Goal: Task Accomplishment & Management: Complete application form

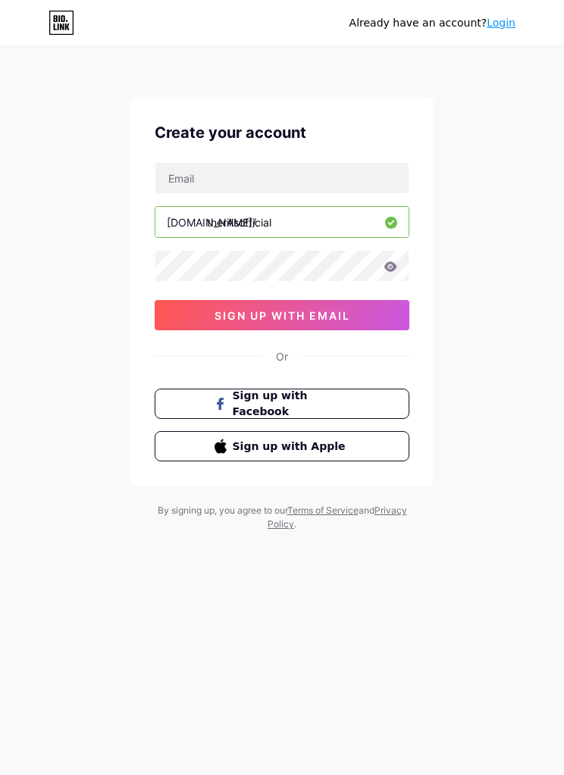
click at [364, 438] on button "Sign up with Apple" at bounding box center [282, 446] width 255 height 30
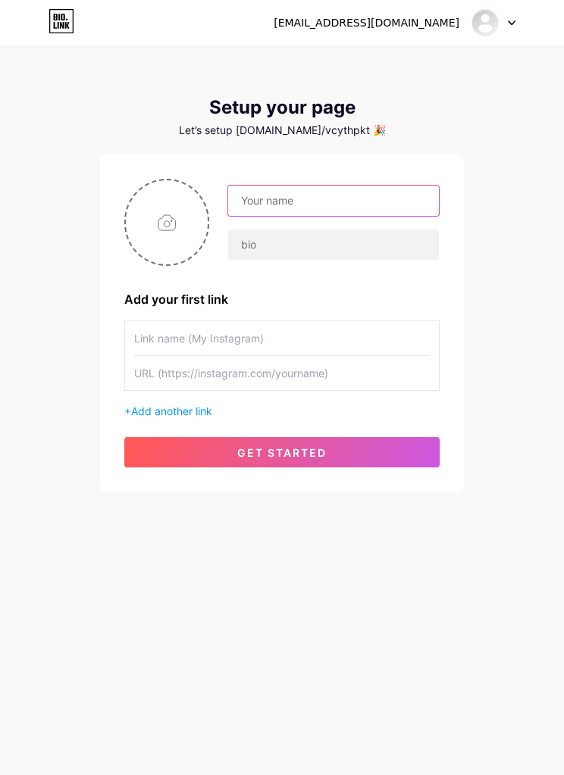
click at [368, 199] on input "text" at bounding box center [333, 201] width 211 height 30
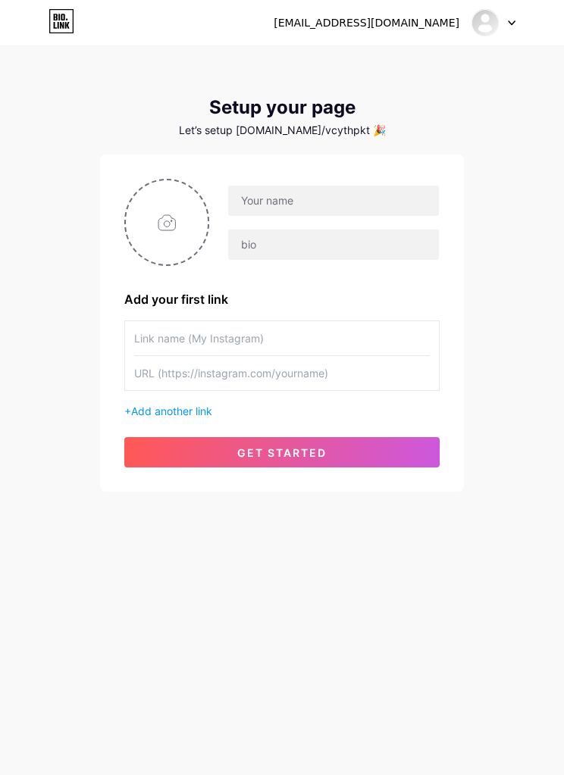
click at [508, 23] on icon at bounding box center [512, 22] width 8 height 5
click at [524, 225] on div "vcythpktwn@privaterelay.appleid.com Dashboard Logout Setup your page Let’s setu…" at bounding box center [282, 270] width 564 height 540
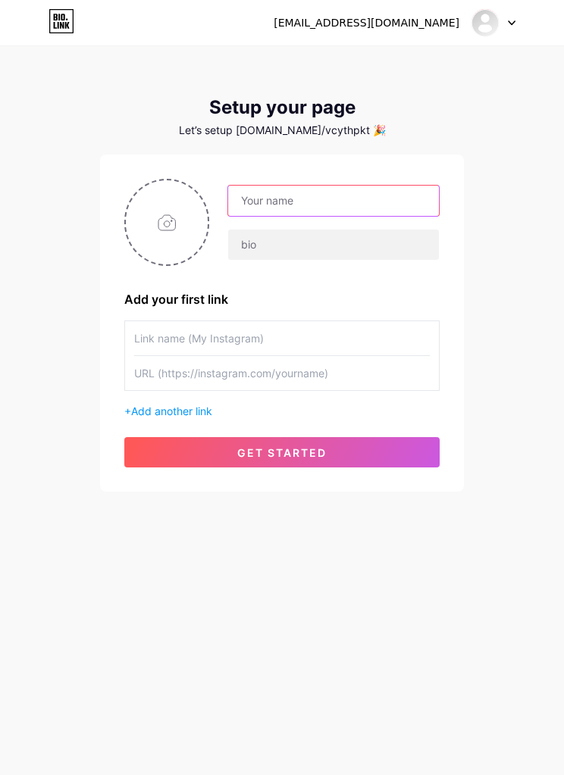
click at [405, 202] on input "text" at bounding box center [333, 201] width 211 height 30
type input "The Rills Official link"
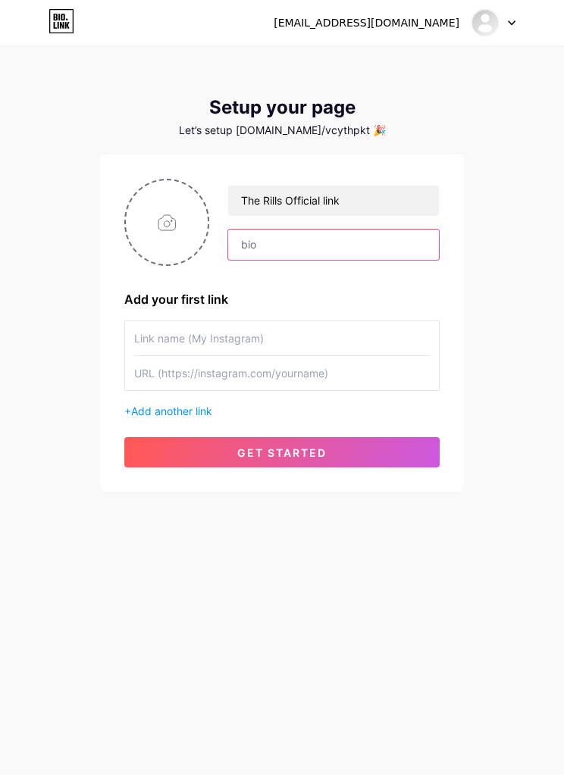
click at [380, 248] on input "text" at bounding box center [333, 245] width 211 height 30
type input "Ini adalah link resmi The Rills"
click at [351, 336] on input "text" at bounding box center [282, 338] width 296 height 34
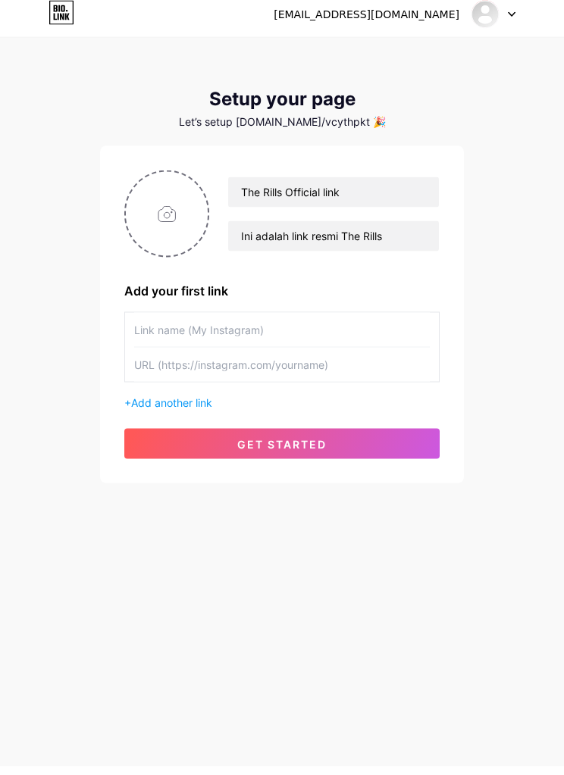
click at [205, 405] on span "Add another link" at bounding box center [171, 411] width 81 height 13
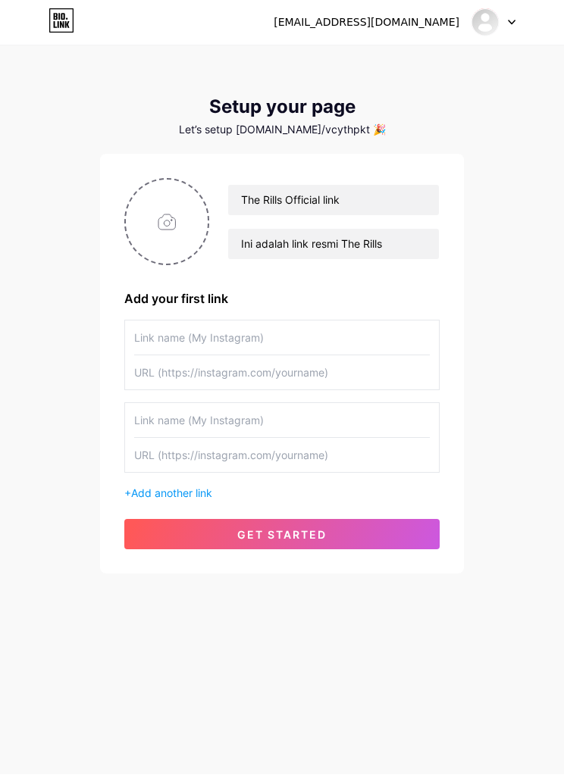
click at [191, 489] on span "Add another link" at bounding box center [171, 493] width 81 height 13
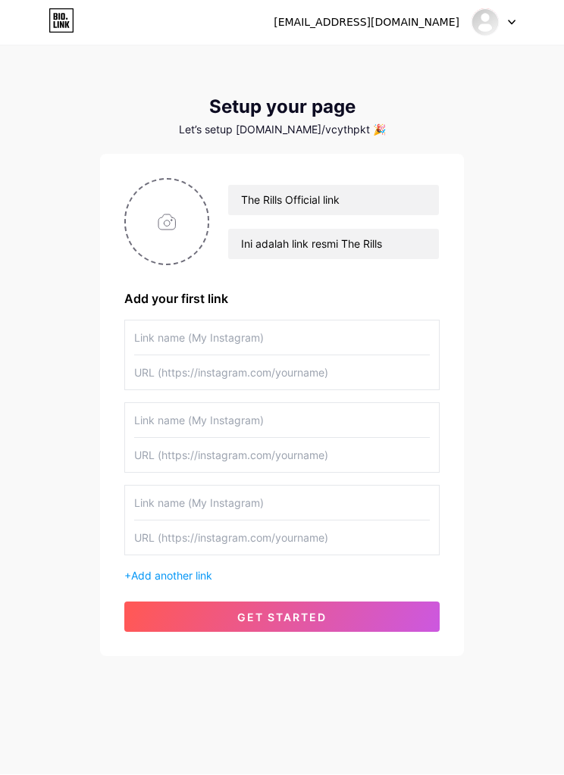
click at [314, 332] on input "text" at bounding box center [282, 338] width 296 height 34
click at [161, 218] on input "file" at bounding box center [167, 222] width 82 height 84
type input "C:\fakepath\8ecfc5f3-f680-47aa-8a76-9870244d2664.jpeg"
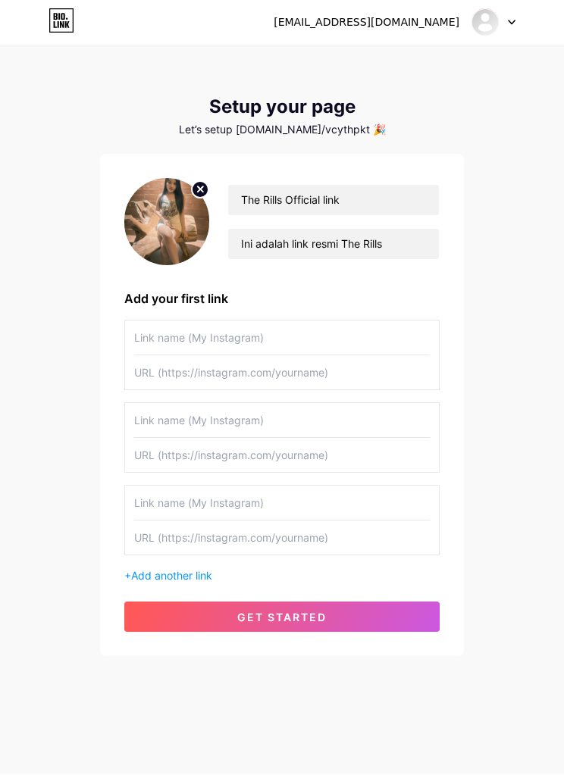
click at [167, 218] on img at bounding box center [166, 222] width 85 height 87
click at [165, 234] on img at bounding box center [166, 222] width 85 height 87
click at [335, 336] on input "text" at bounding box center [282, 338] width 296 height 34
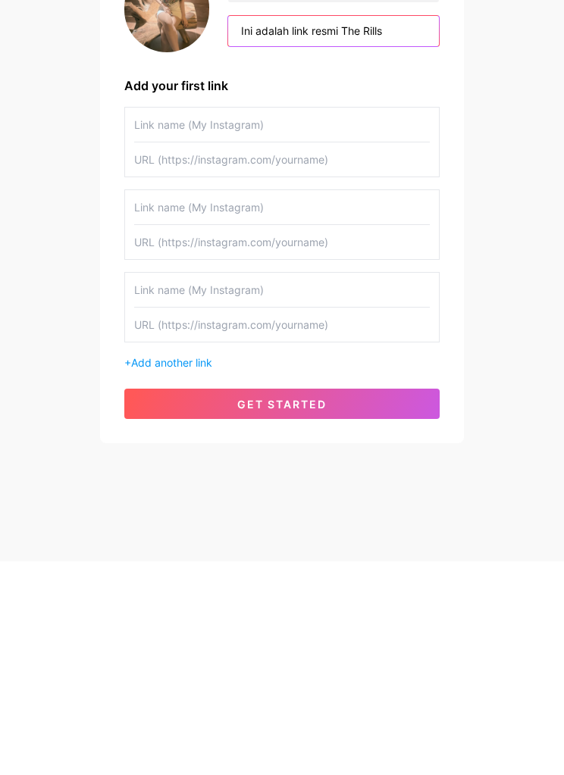
scroll to position [50, 0]
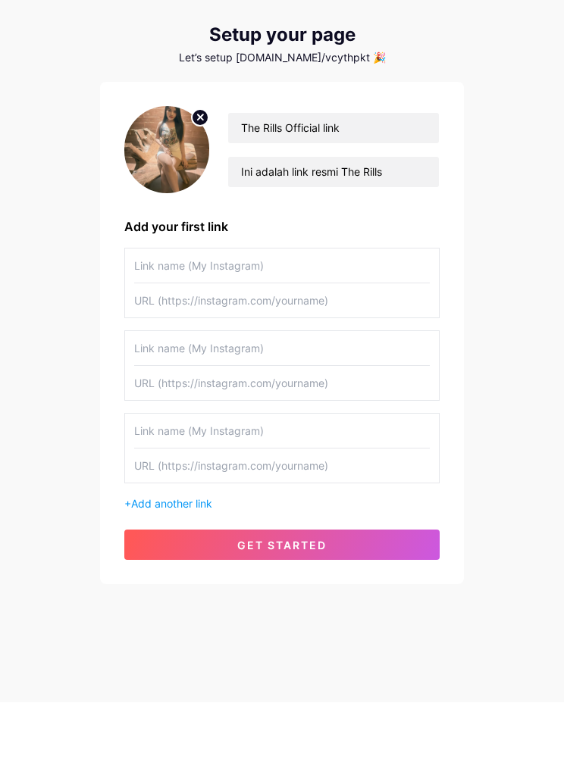
click at [165, 179] on img at bounding box center [166, 222] width 85 height 87
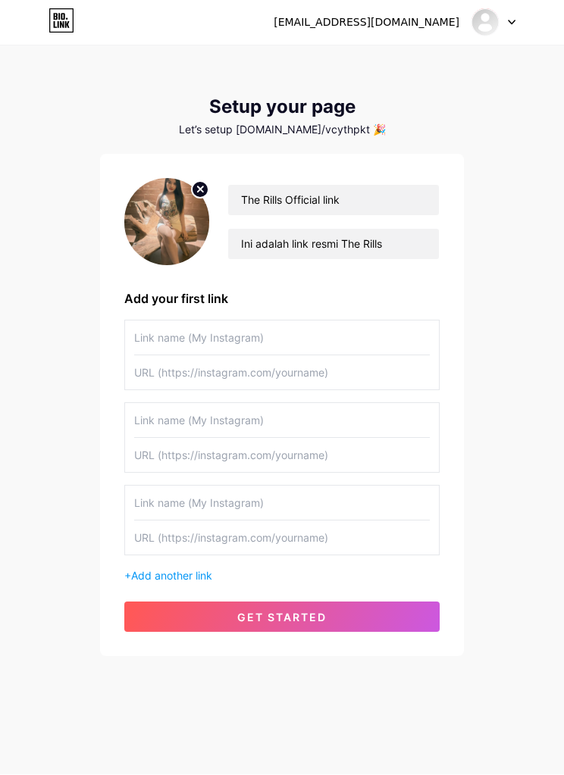
click at [338, 321] on input "text" at bounding box center [282, 338] width 296 height 34
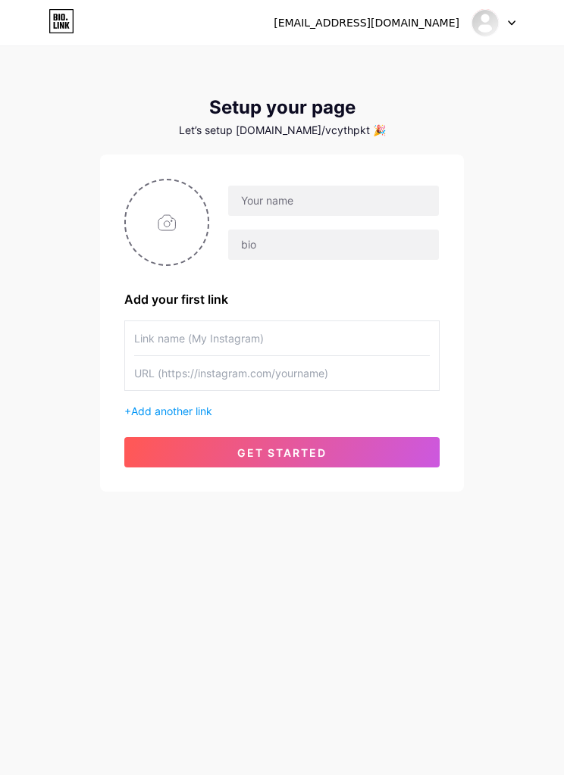
click at [513, 11] on div at bounding box center [493, 22] width 44 height 27
click at [449, 56] on link "Dashboard" at bounding box center [421, 62] width 188 height 41
click at [56, 18] on icon at bounding box center [61, 21] width 26 height 24
click at [300, 334] on input "text" at bounding box center [282, 338] width 296 height 34
click at [319, 373] on input "text" at bounding box center [282, 373] width 296 height 34
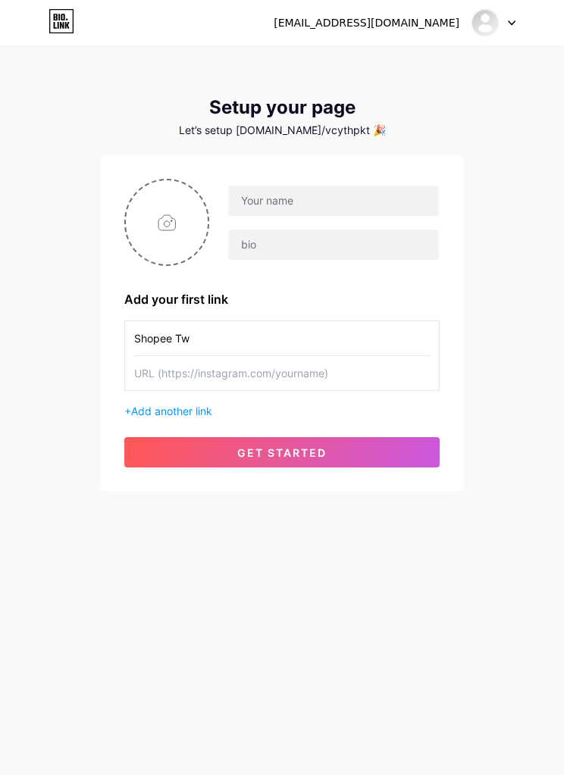
click at [218, 339] on input "Shopee Tw" at bounding box center [282, 338] width 296 height 34
type input "Shopee in"
